Goal: Task Accomplishment & Management: Use online tool/utility

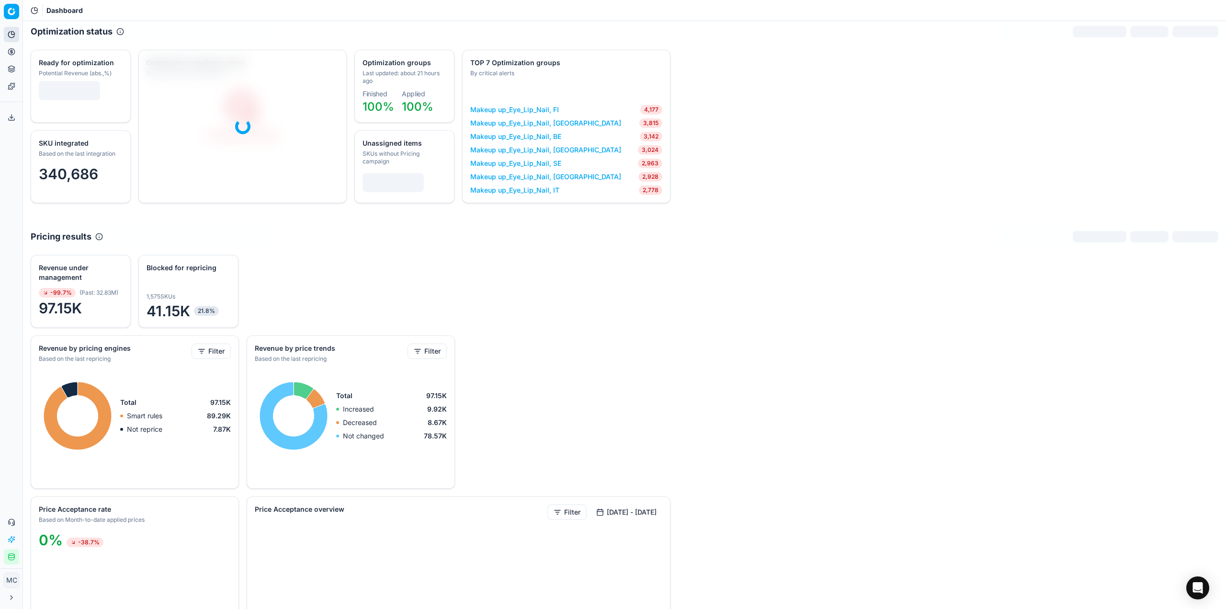
click at [1007, 369] on div "Revenue under management -99.7% ( Past : 32.83M ) 97.15K Blocked for repricing …" at bounding box center [624, 532] width 1203 height 571
click at [1079, 521] on div "Revenue under management -99.7% ( Past : 32.83M ) 97.15K Blocked for repricing …" at bounding box center [624, 532] width 1203 height 571
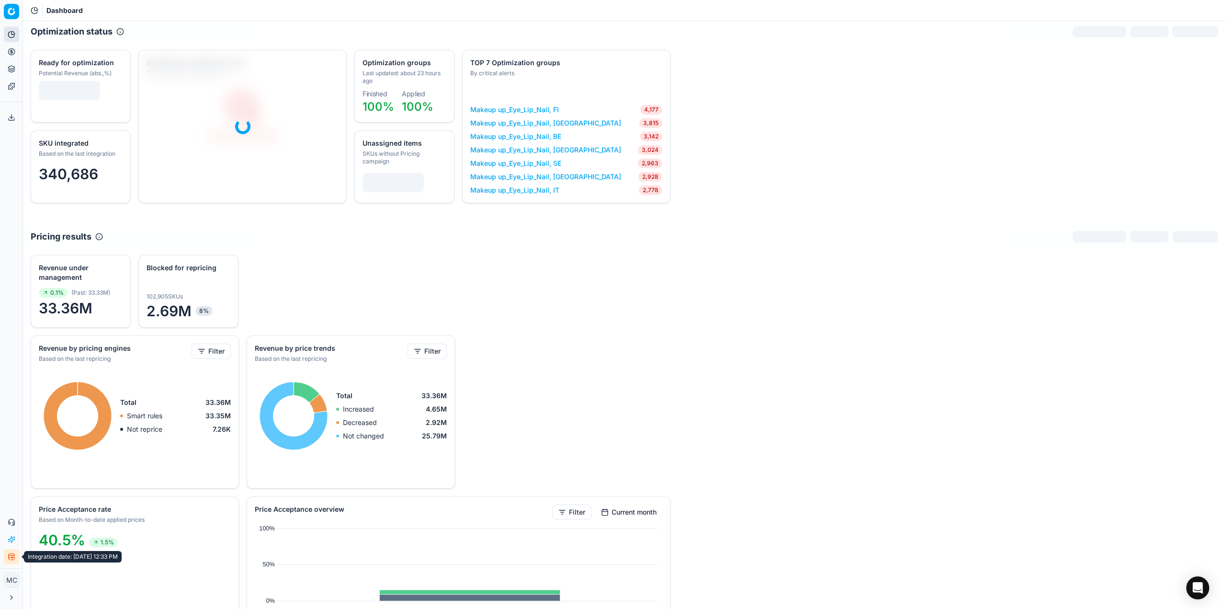
click at [11, 556] on icon "button" at bounding box center [12, 557] width 8 height 8
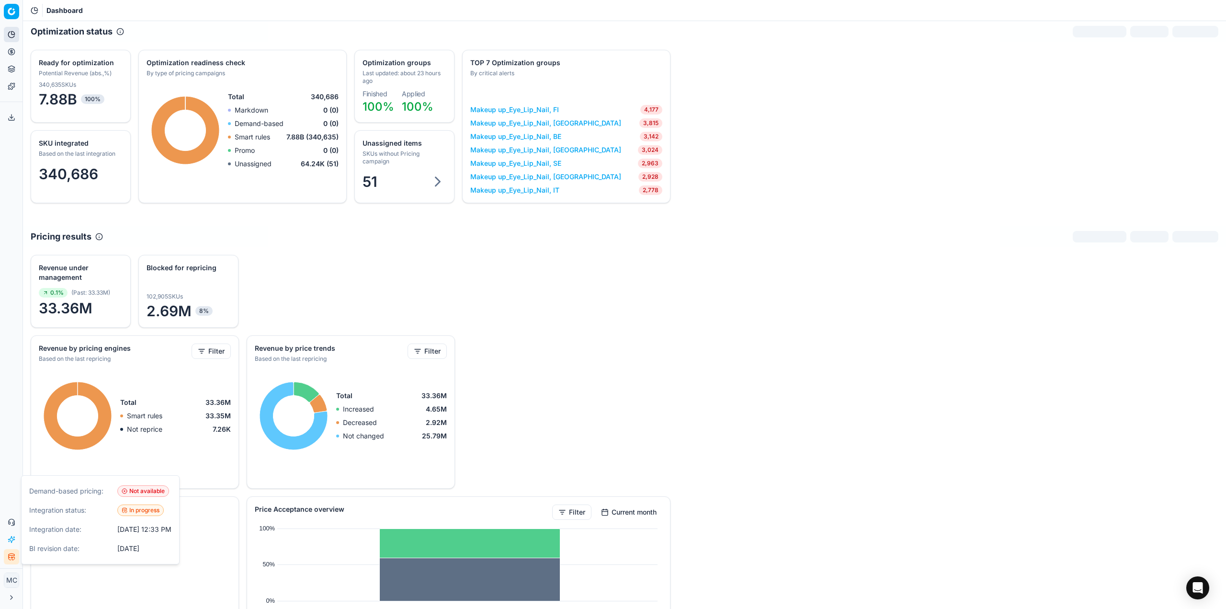
click at [3, 378] on div "Analytics Pricing Product portfolio Templates Export service 19 Contact support…" at bounding box center [11, 295] width 23 height 545
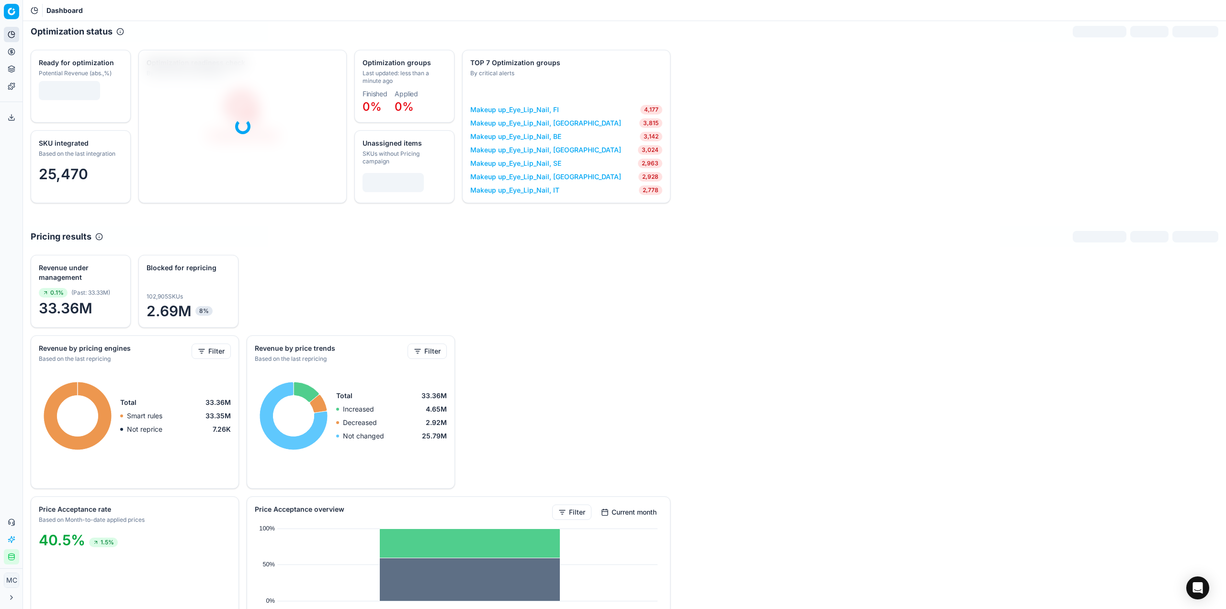
click at [7, 52] on button "Pricing" at bounding box center [11, 51] width 15 height 15
click at [39, 67] on link "Optimization groups" at bounding box center [92, 69] width 112 height 13
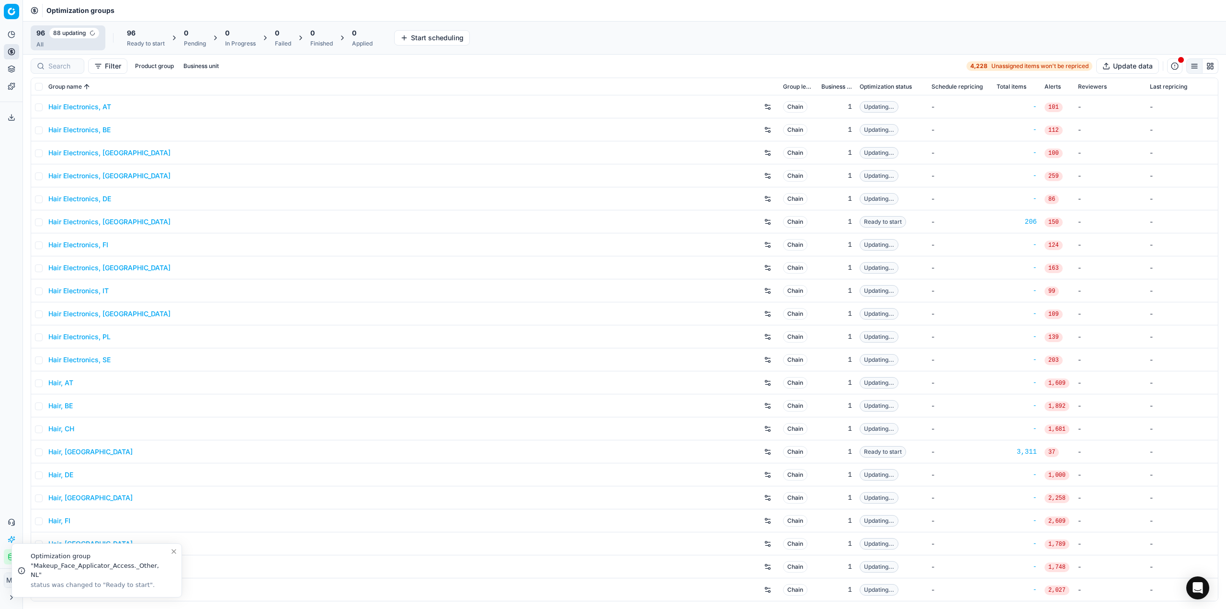
click at [10, 392] on div "Analytics Pricing Product portfolio Templates Export service 19 Contact support…" at bounding box center [11, 295] width 23 height 545
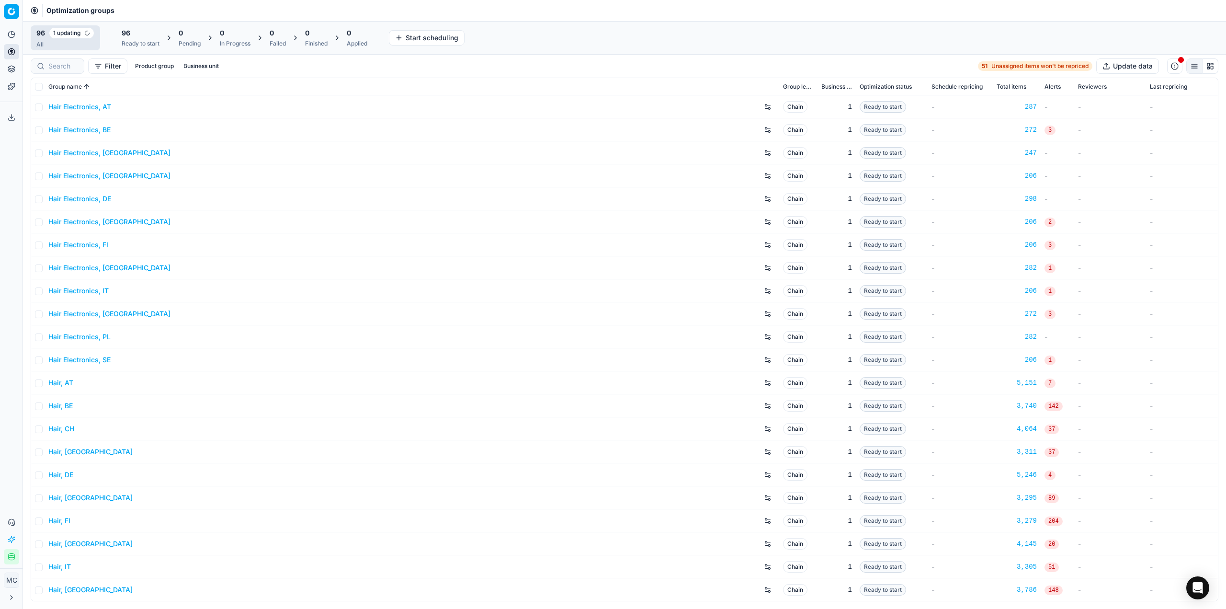
click at [126, 39] on div "96 Ready to start" at bounding box center [141, 37] width 38 height 19
click at [93, 30] on div "96" at bounding box center [91, 32] width 38 height 10
click at [125, 35] on button "Start All" at bounding box center [132, 36] width 37 height 15
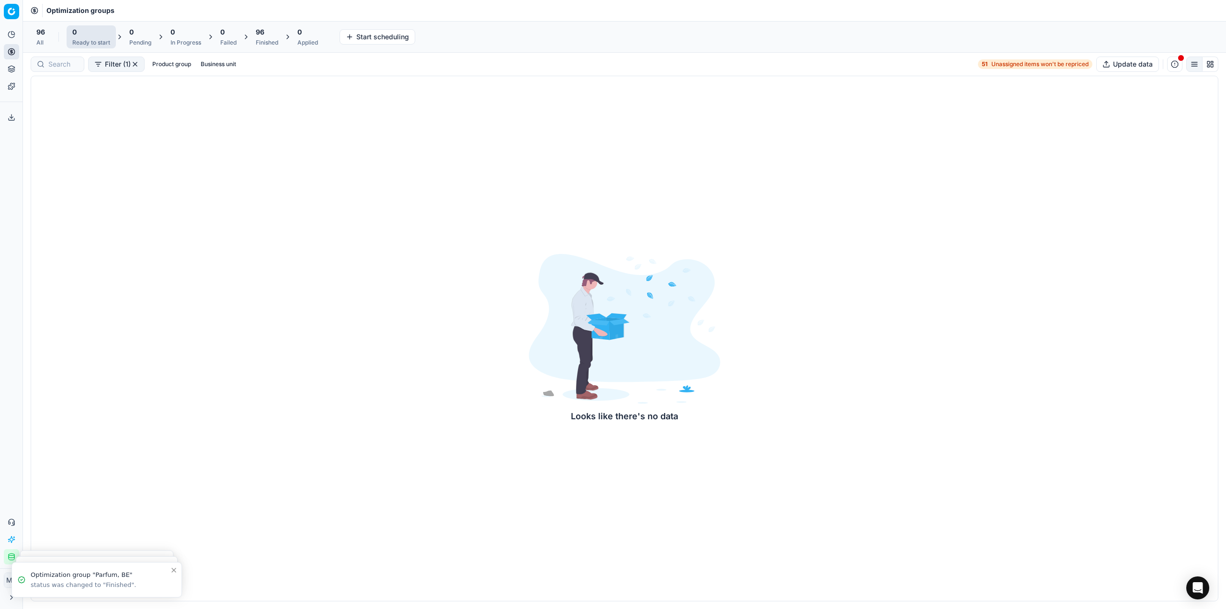
click at [266, 30] on div "96" at bounding box center [267, 32] width 23 height 10
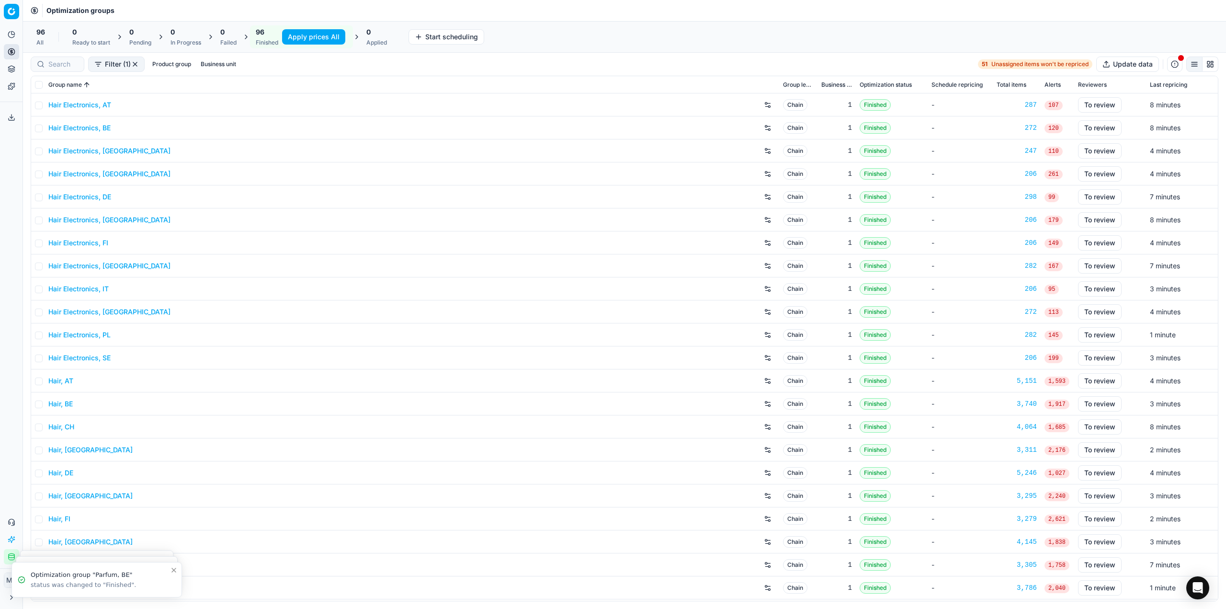
click at [303, 36] on button "Apply prices All" at bounding box center [313, 36] width 63 height 15
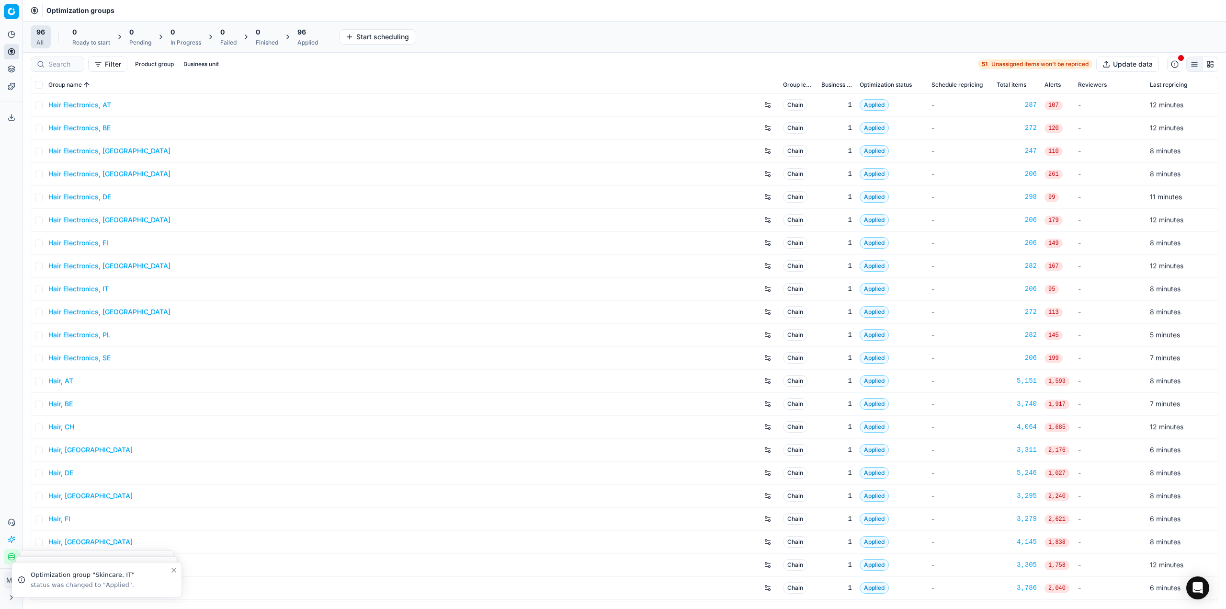
click at [296, 34] on div "96 Applied" at bounding box center [308, 36] width 32 height 23
click at [362, 31] on button "Export prices All" at bounding box center [354, 36] width 65 height 15
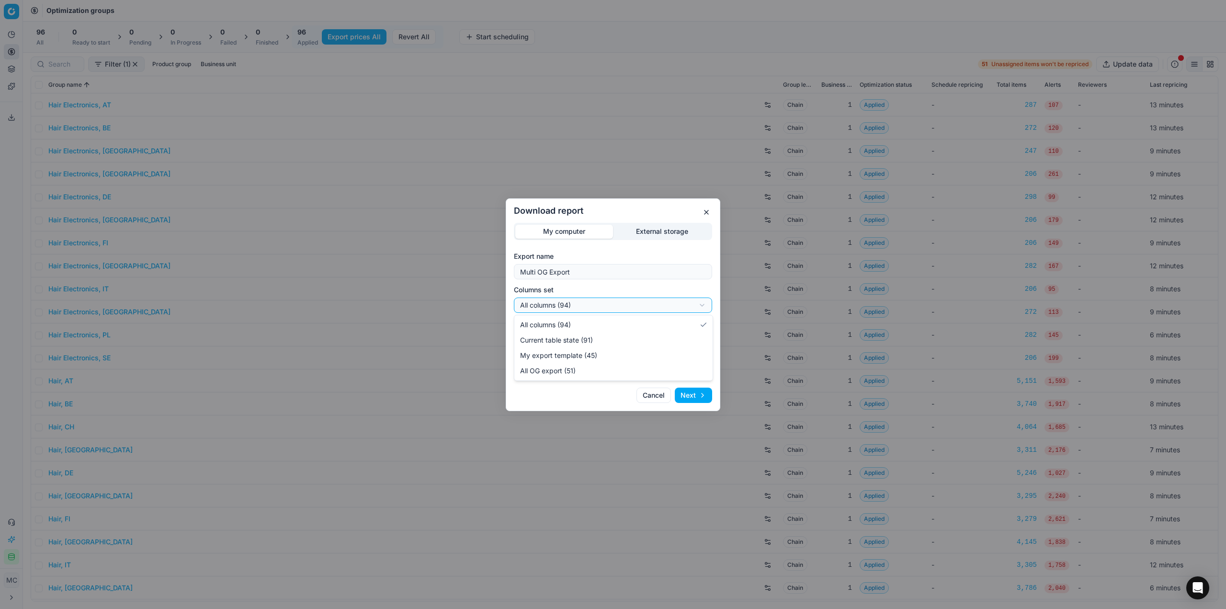
click at [652, 306] on div "Download report My computer External storage Export name Multi OG Export Column…" at bounding box center [613, 304] width 1226 height 609
select select "custom"
click at [612, 337] on div "Download report My computer External storage Export name Multi OG Export Column…" at bounding box center [613, 304] width 1226 height 609
select select "csv"
click at [690, 396] on button "Next" at bounding box center [693, 394] width 37 height 15
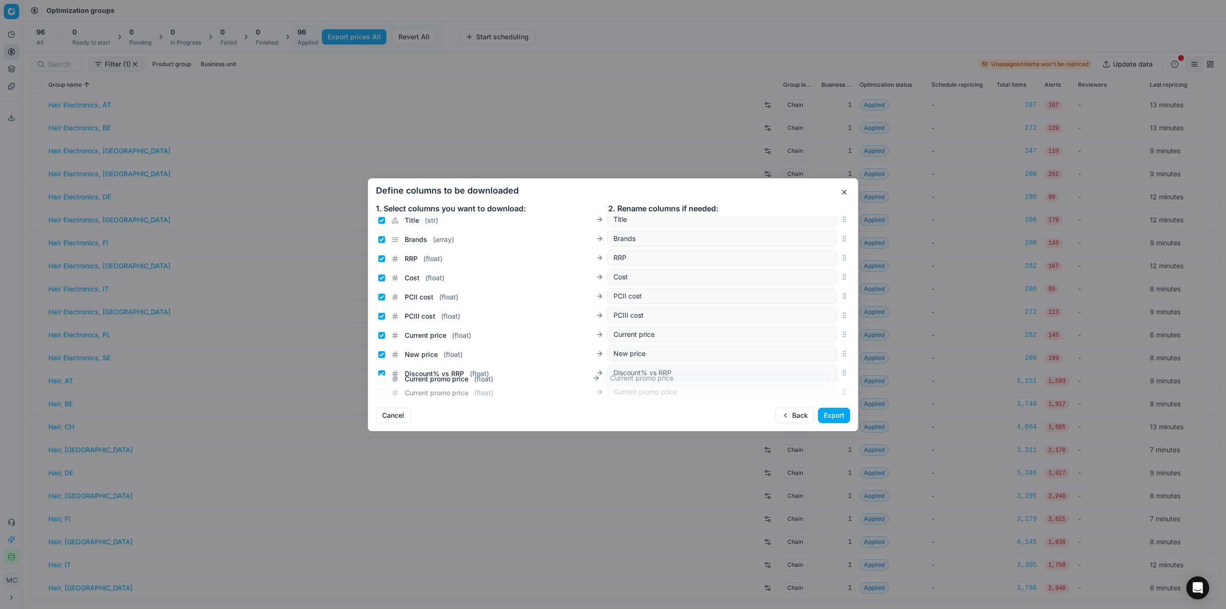
scroll to position [91, 0]
drag, startPoint x: 836, startPoint y: 308, endPoint x: 827, endPoint y: 328, distance: 21.8
click at [827, 328] on div "Current promo price ( float ) Current promo price" at bounding box center [613, 326] width 474 height 19
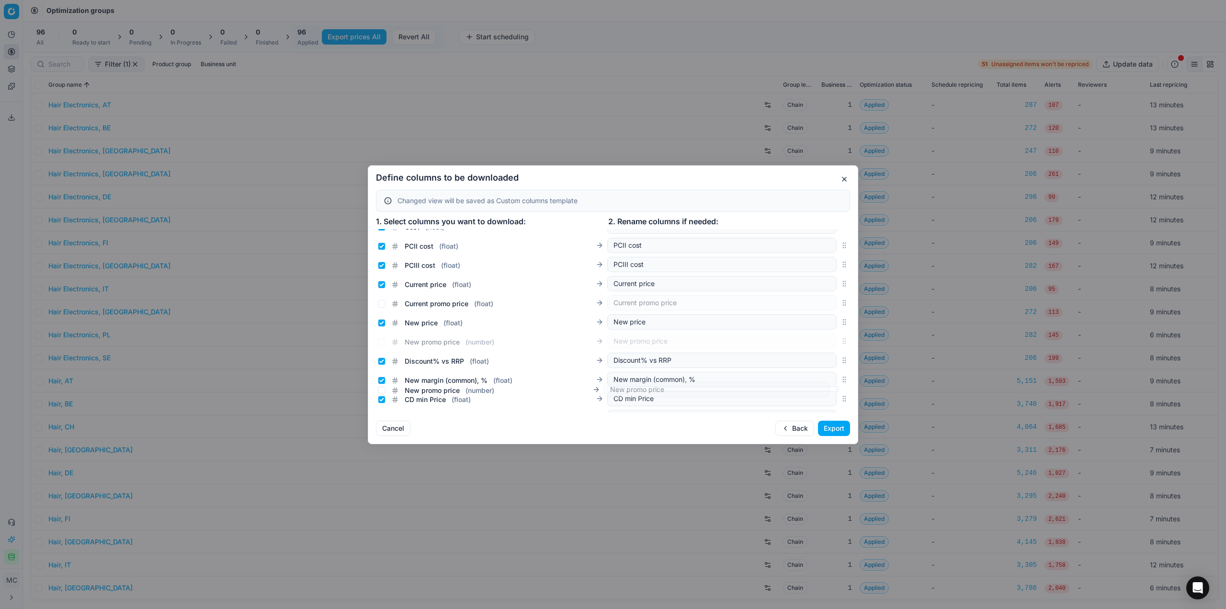
scroll to position [134, 0]
drag, startPoint x: 839, startPoint y: 320, endPoint x: 830, endPoint y: 332, distance: 14.8
click at [830, 332] on div "New promo price ( number ) New promo price" at bounding box center [613, 334] width 474 height 19
click at [382, 278] on input "Current price ( float )" at bounding box center [382, 278] width 8 height 8
checkbox input "false"
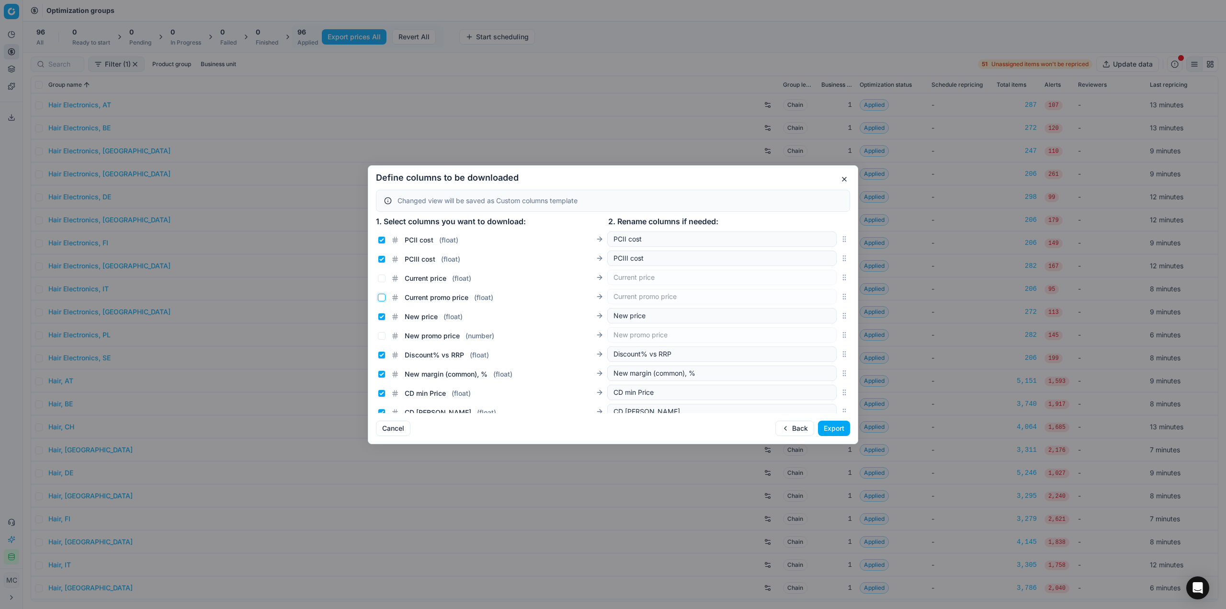
click at [381, 295] on input "Current promo price ( float )" at bounding box center [382, 298] width 8 height 8
checkbox input "true"
click at [380, 316] on input "New price ( float )" at bounding box center [382, 317] width 8 height 8
checkbox input "false"
click at [383, 339] on input "New promo price ( number )" at bounding box center [382, 336] width 8 height 8
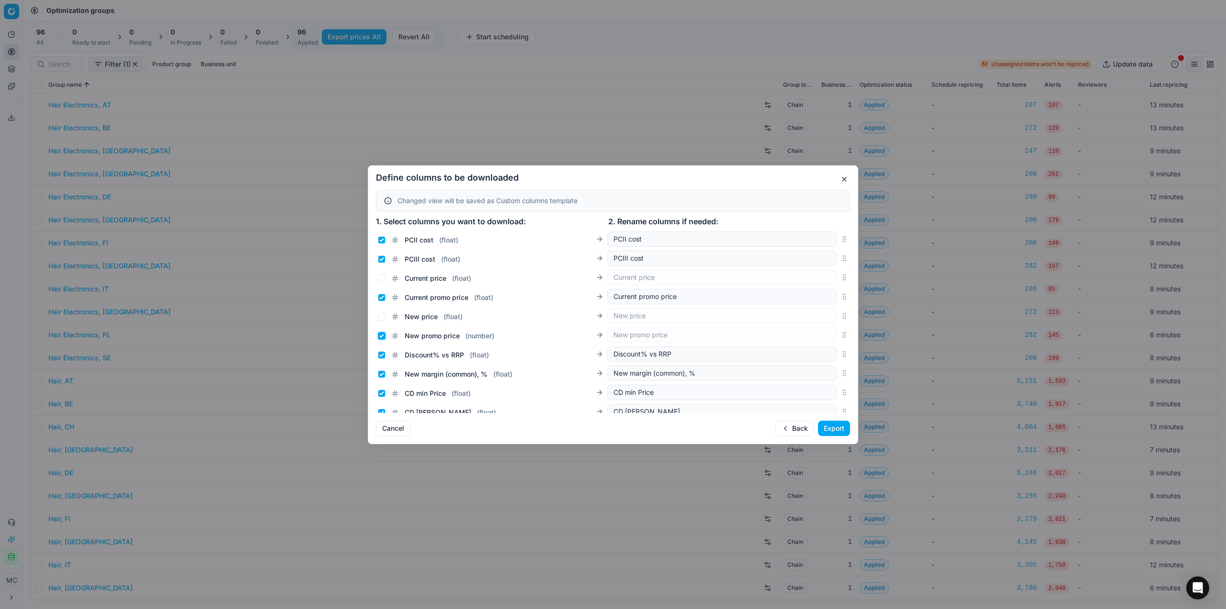
checkbox input "true"
click at [844, 432] on button "Export" at bounding box center [834, 427] width 32 height 15
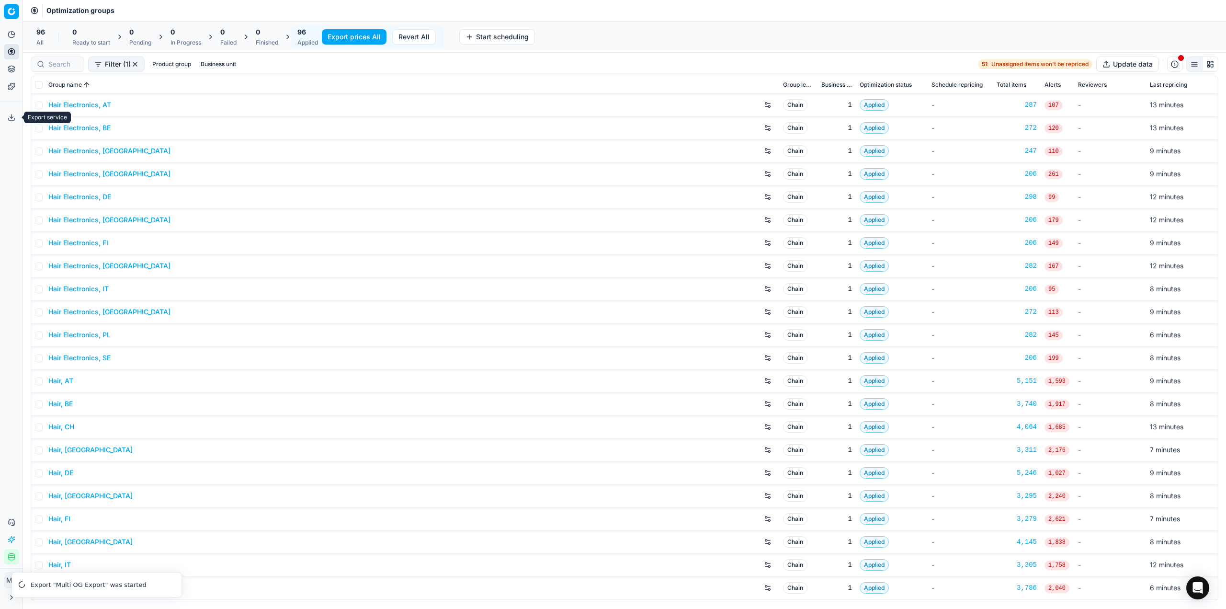
click at [14, 121] on icon at bounding box center [12, 117] width 8 height 8
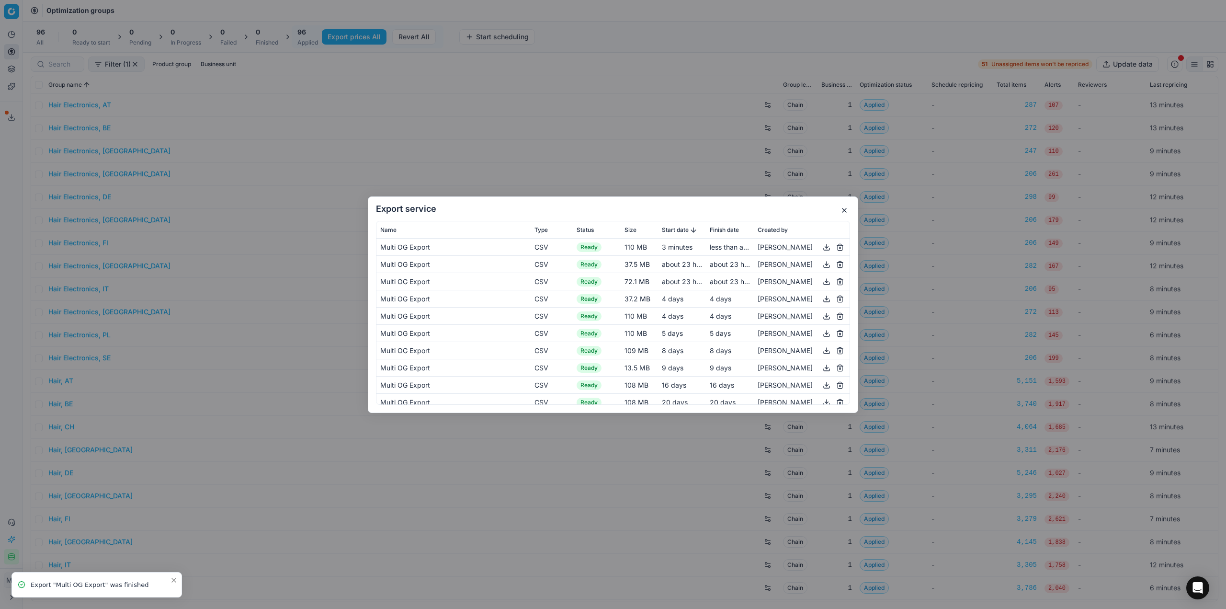
click at [821, 246] on button "button" at bounding box center [826, 246] width 11 height 11
